Goal: Use online tool/utility: Utilize a website feature to perform a specific function

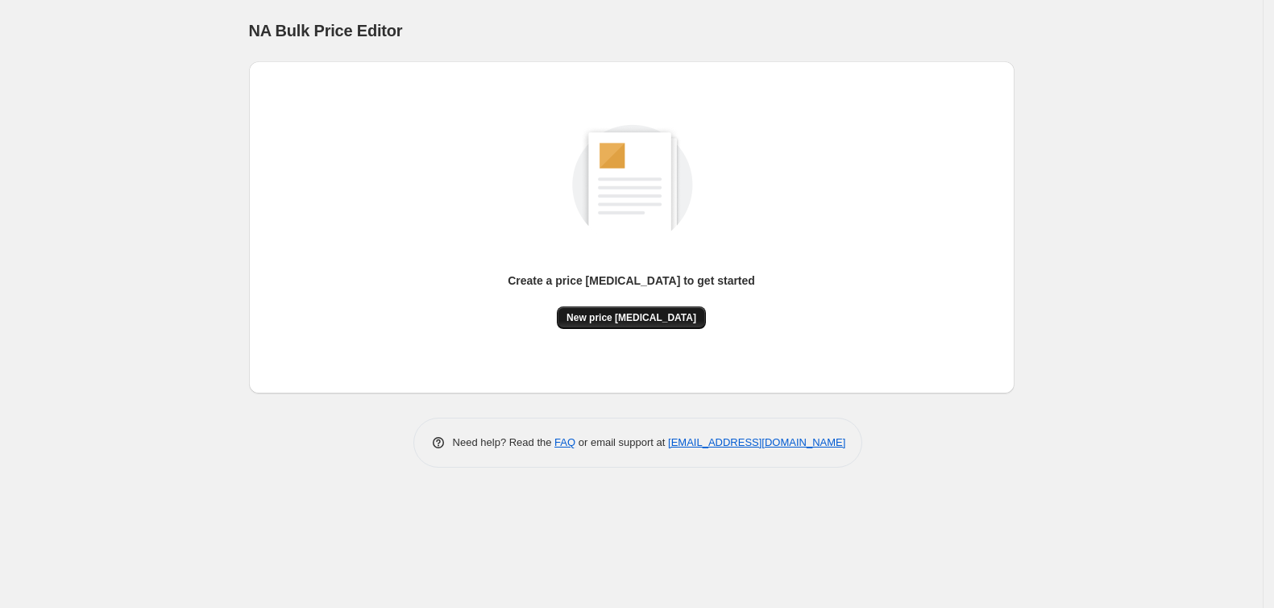
click at [654, 317] on span "New price [MEDICAL_DATA]" at bounding box center [631, 317] width 130 height 13
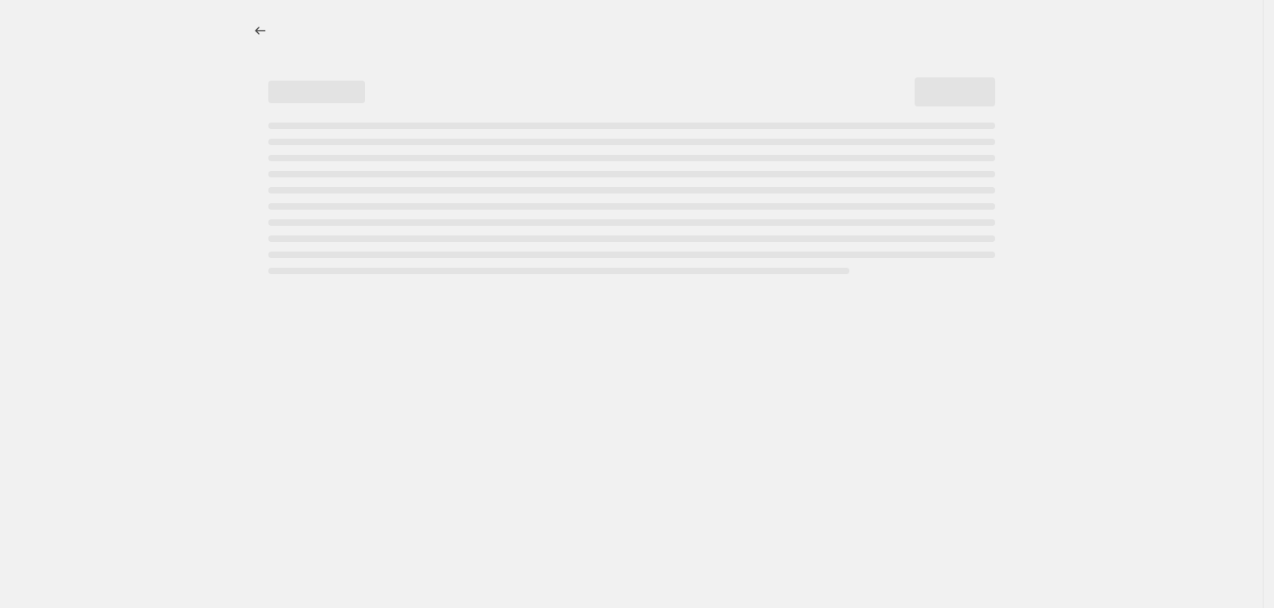
click at [487, 62] on div "Page loading" at bounding box center [631, 91] width 727 height 61
click at [263, 35] on icon "Price change jobs" at bounding box center [260, 31] width 16 height 16
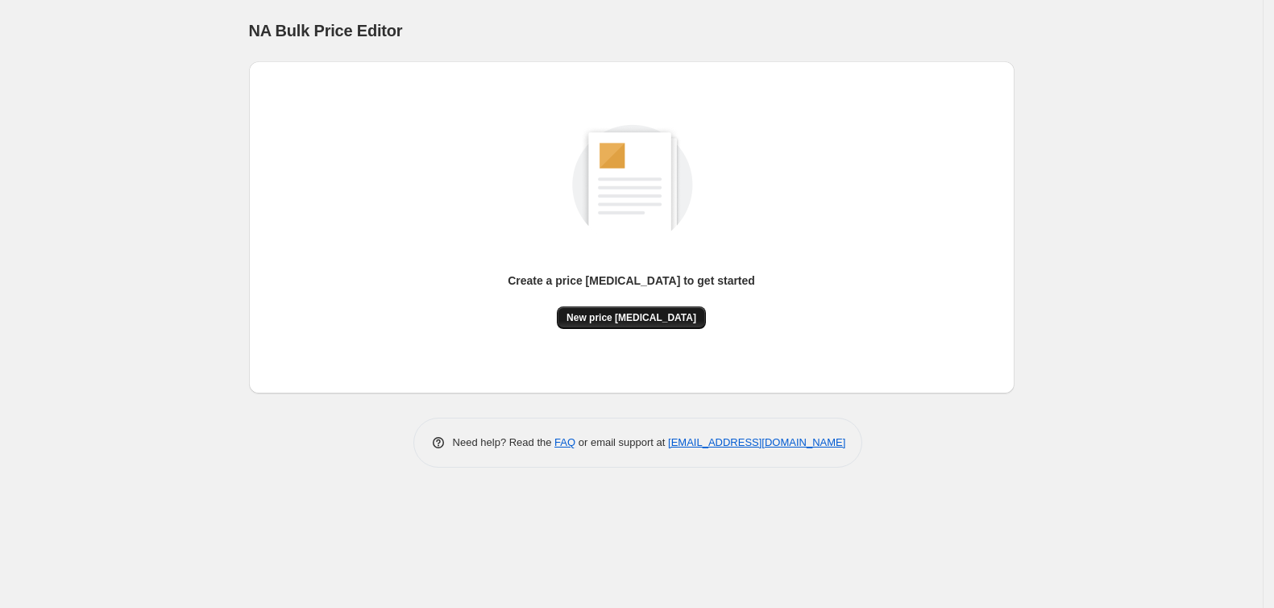
click at [672, 317] on span "New price [MEDICAL_DATA]" at bounding box center [631, 317] width 130 height 13
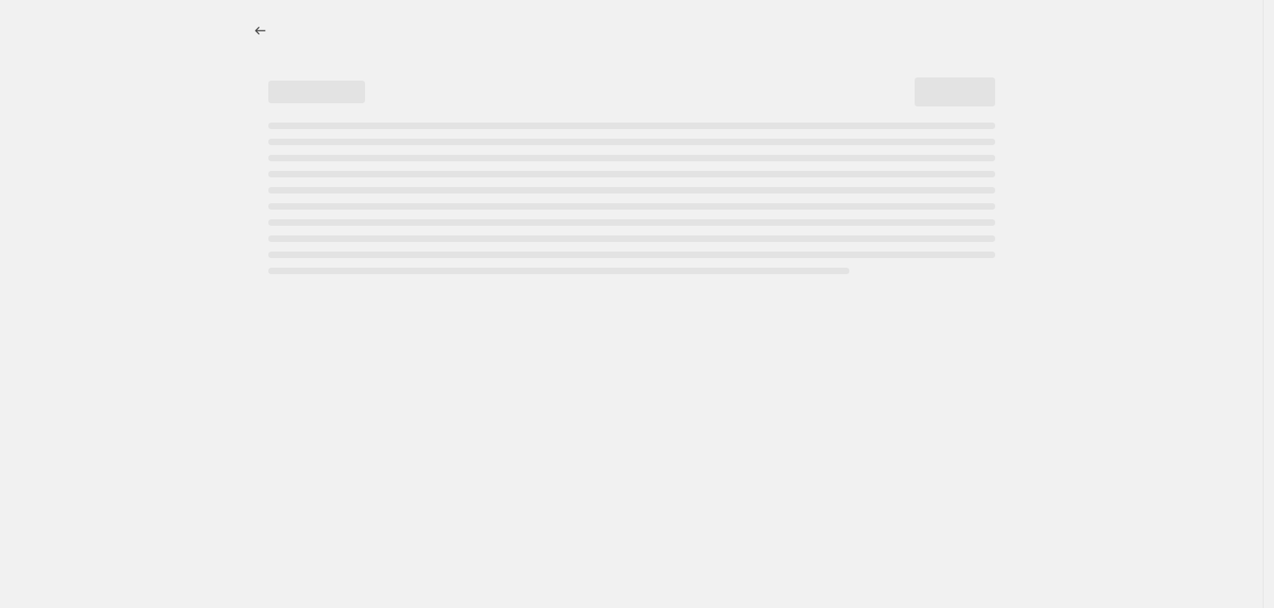
select select "percentage"
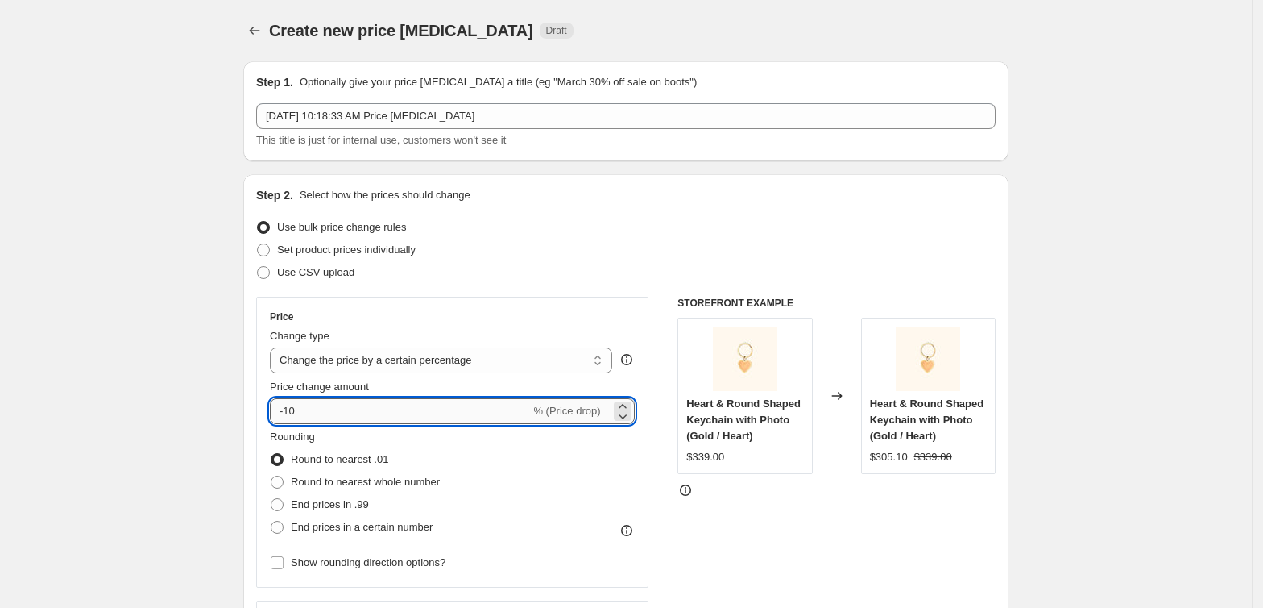
click at [323, 423] on input "-10" at bounding box center [400, 411] width 260 height 26
type input "-1"
type input "-97.3"
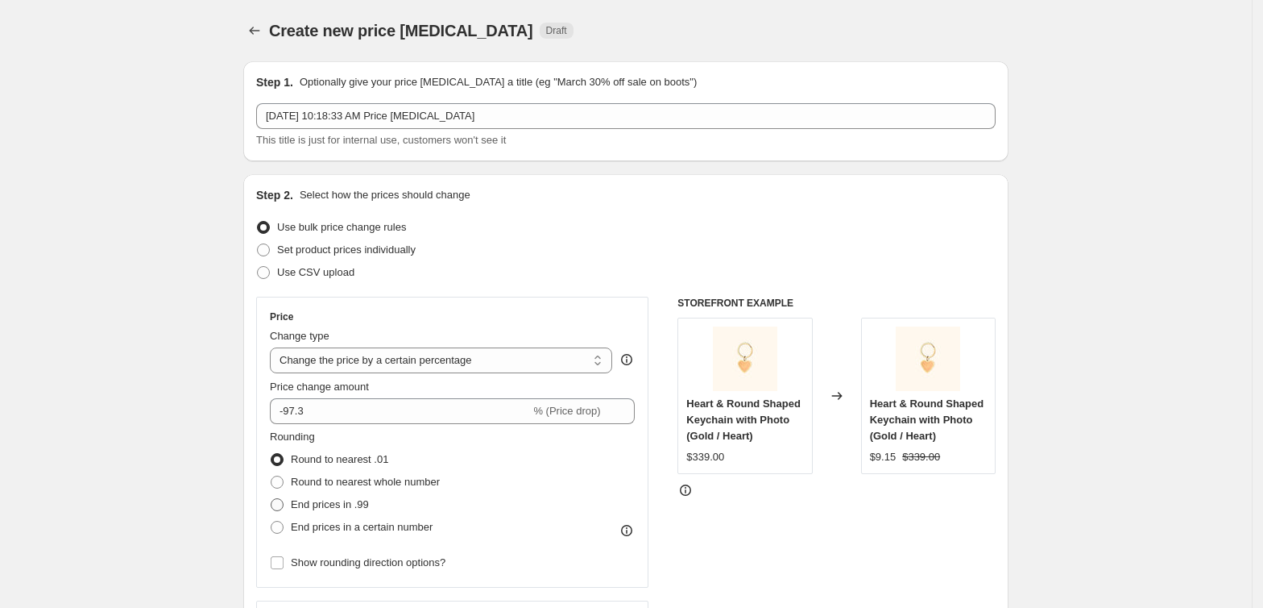
click at [284, 504] on span at bounding box center [277, 504] width 13 height 13
click at [272, 499] on input "End prices in .99" at bounding box center [271, 498] width 1 height 1
radio input "true"
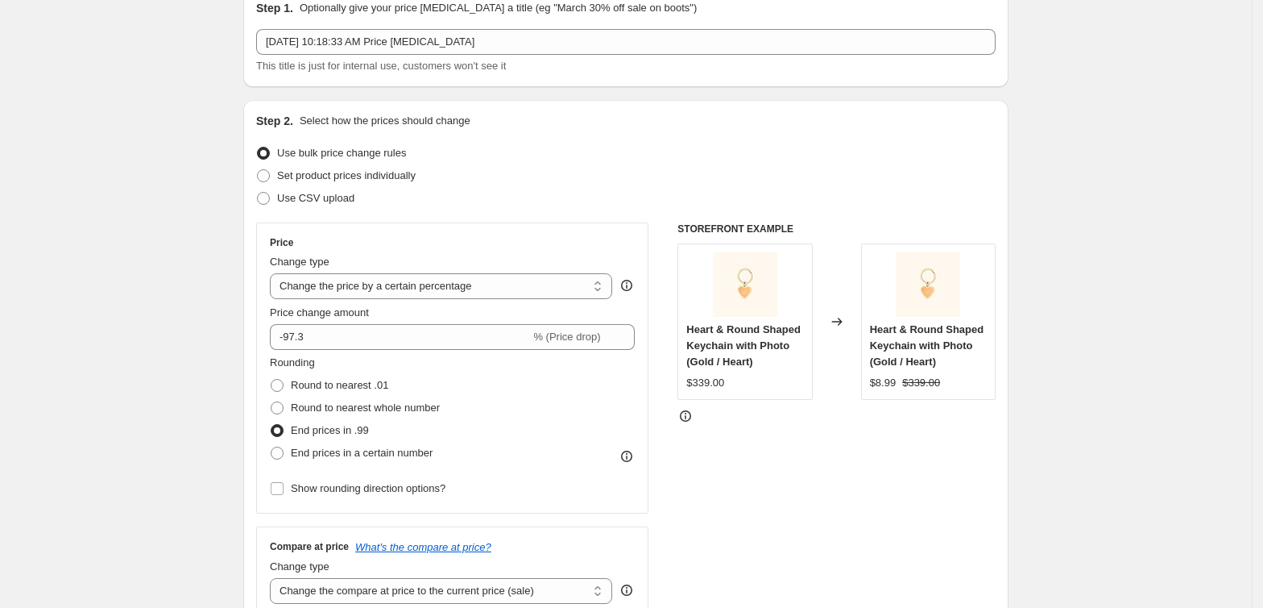
scroll to position [78, 0]
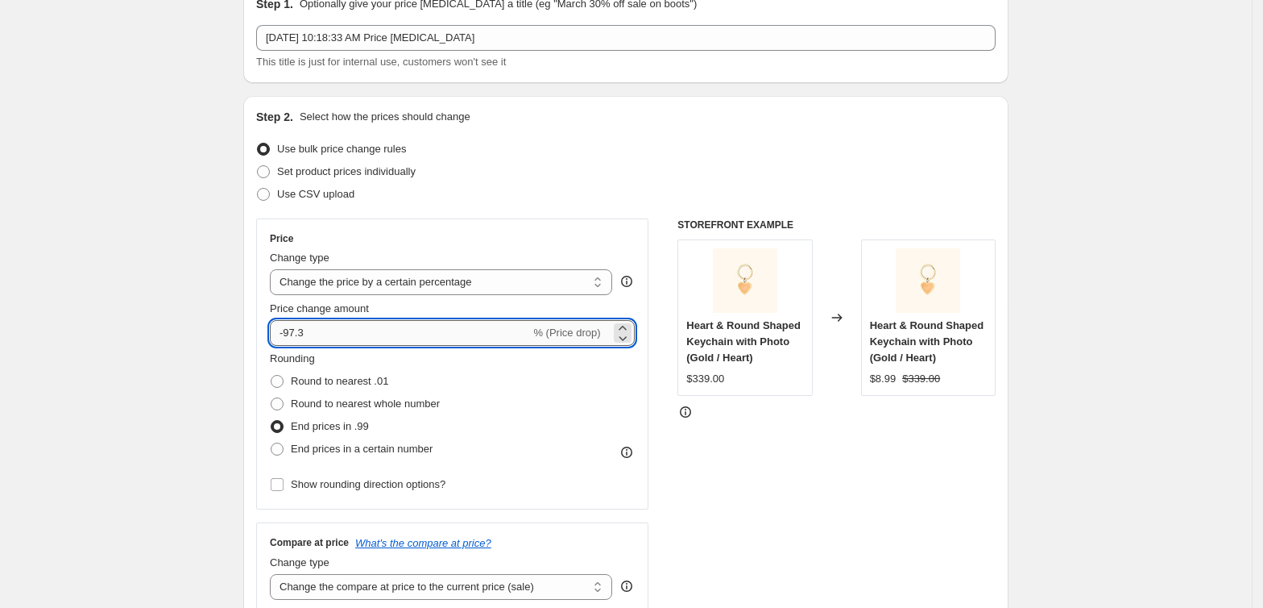
click at [317, 335] on input "-97.3" at bounding box center [400, 333] width 260 height 26
click at [568, 410] on div "Rounding Round to nearest .01 Round to nearest whole number End prices in .99 E…" at bounding box center [452, 405] width 365 height 110
click at [403, 320] on input "-93.7" at bounding box center [400, 333] width 260 height 26
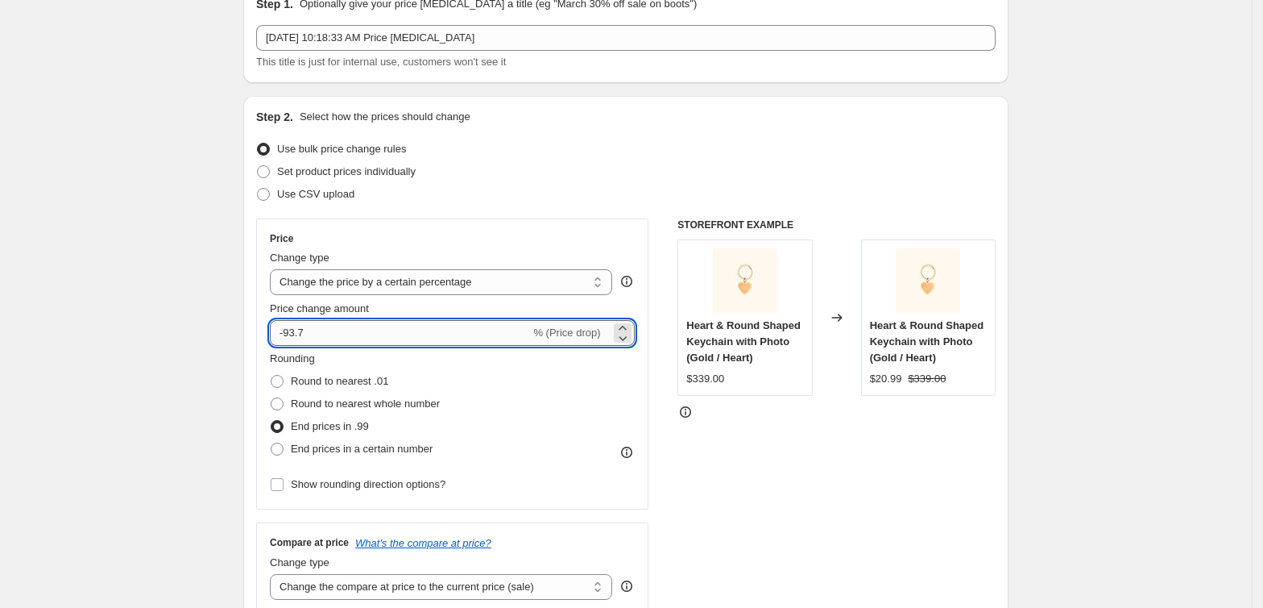
paste input "90"
click at [285, 332] on input "90.7" at bounding box center [391, 333] width 242 height 26
type input "-90.7"
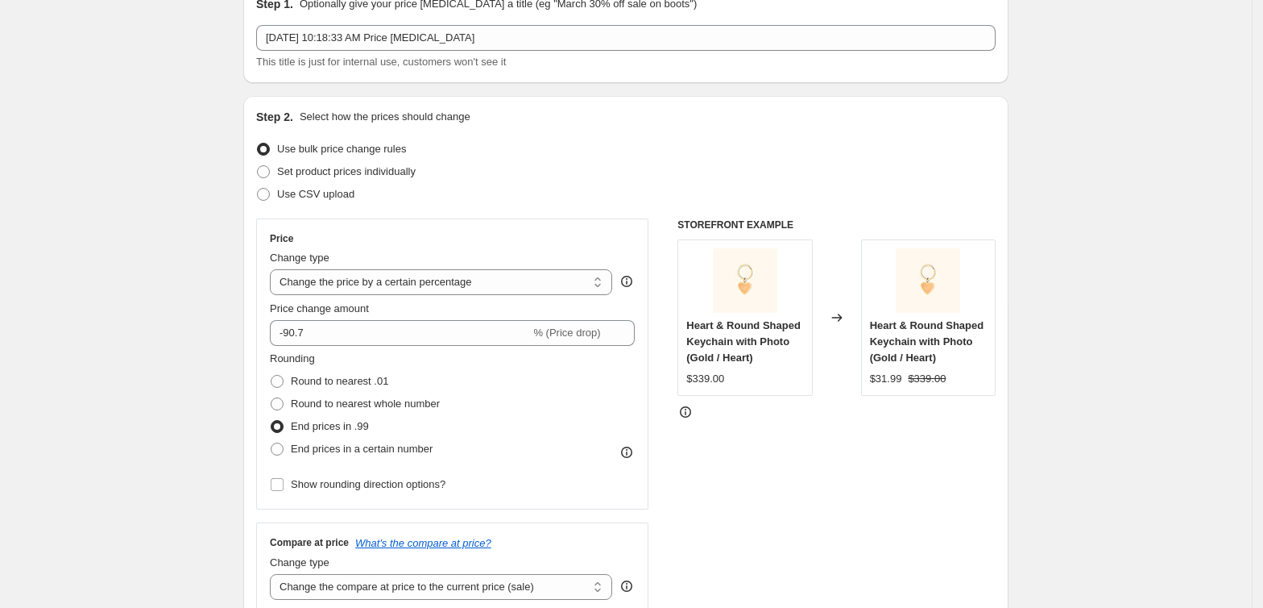
click at [538, 400] on div "Rounding Round to nearest .01 Round to nearest whole number End prices in .99 E…" at bounding box center [452, 405] width 365 height 110
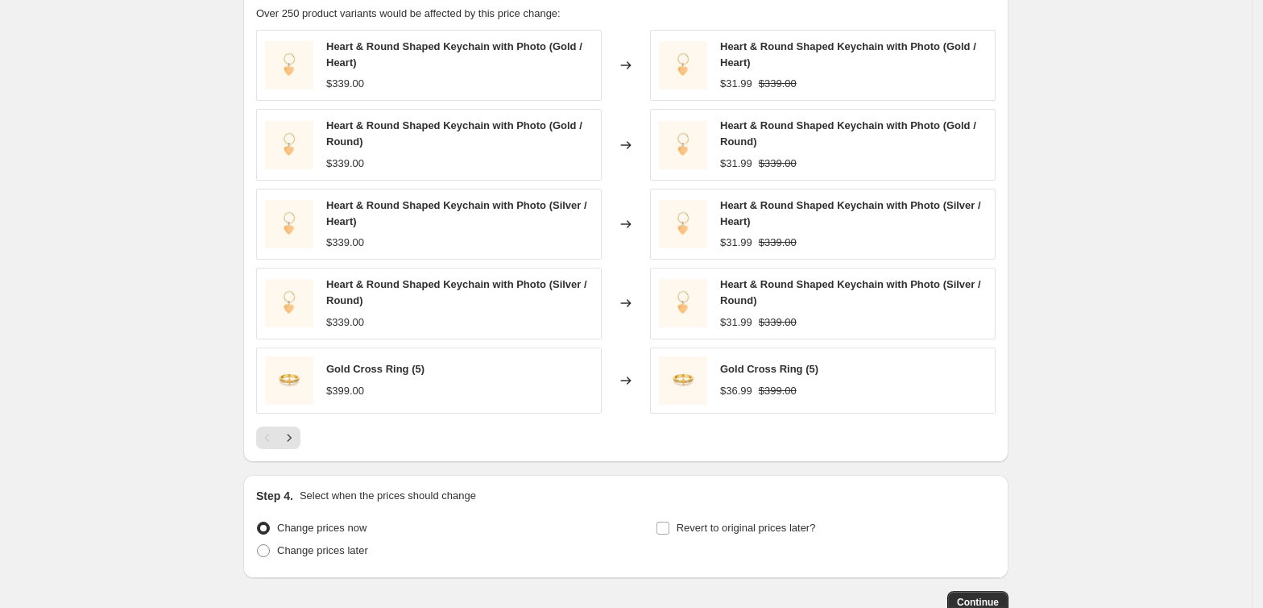
scroll to position [1028, 0]
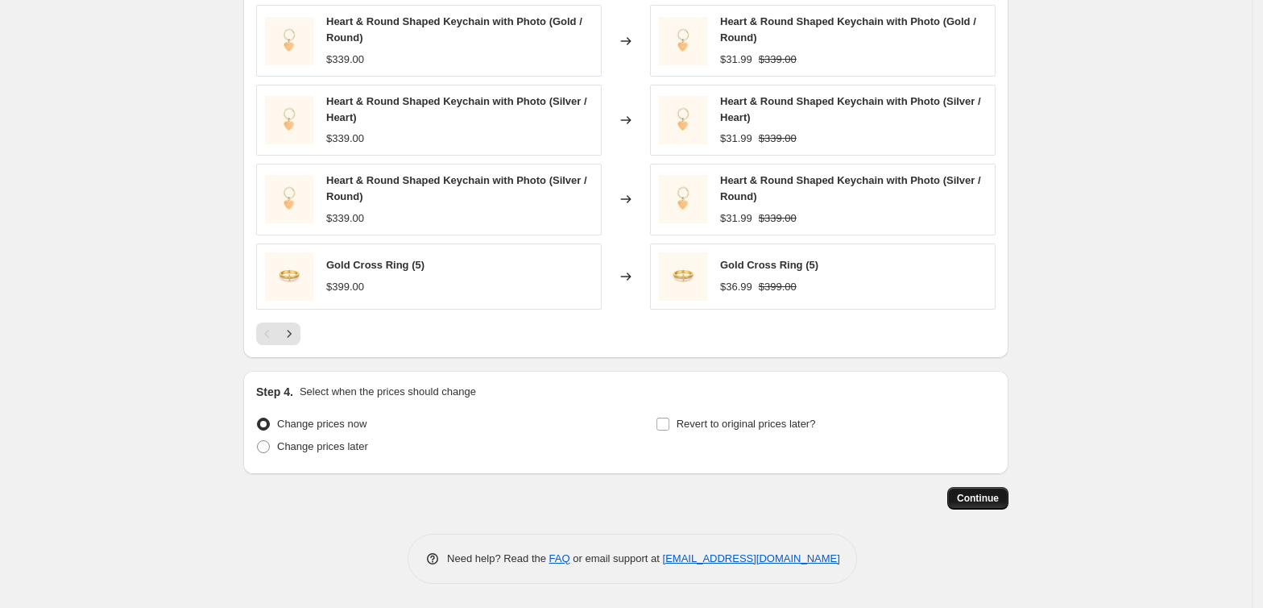
click at [989, 496] on span "Continue" at bounding box center [978, 498] width 42 height 13
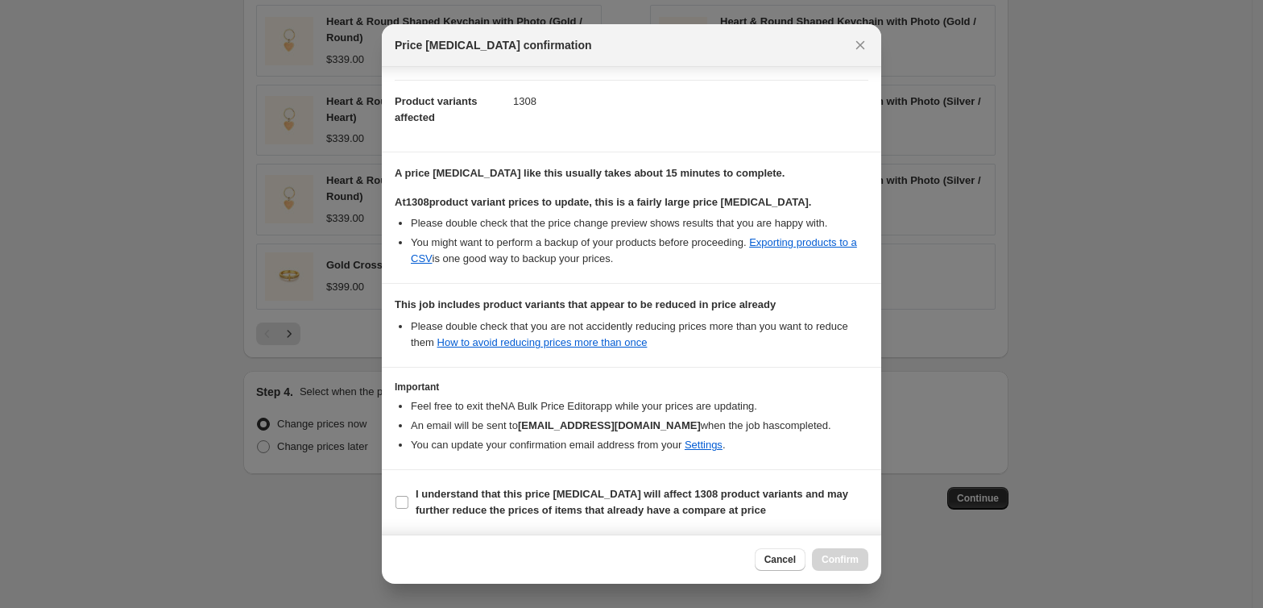
scroll to position [177, 0]
click at [401, 501] on input "I understand that this price [MEDICAL_DATA] will affect 1308 product variants a…" at bounding box center [402, 502] width 13 height 13
checkbox input "true"
click at [826, 558] on span "Confirm" at bounding box center [840, 559] width 37 height 13
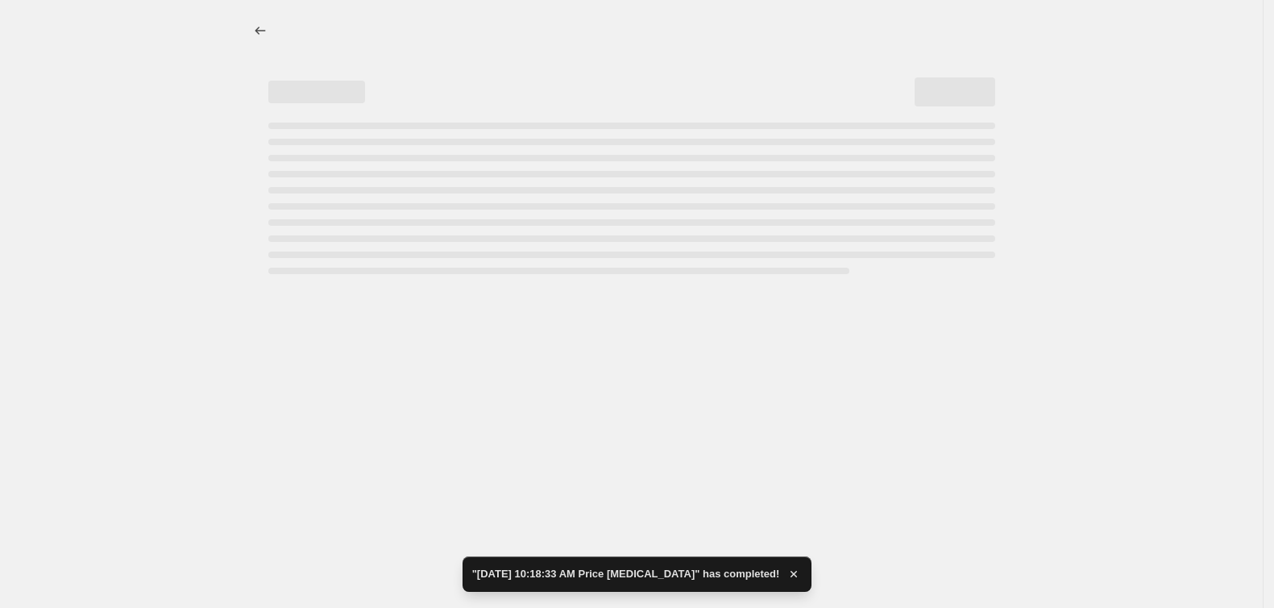
select select "percentage"
